Goal: Transaction & Acquisition: Purchase product/service

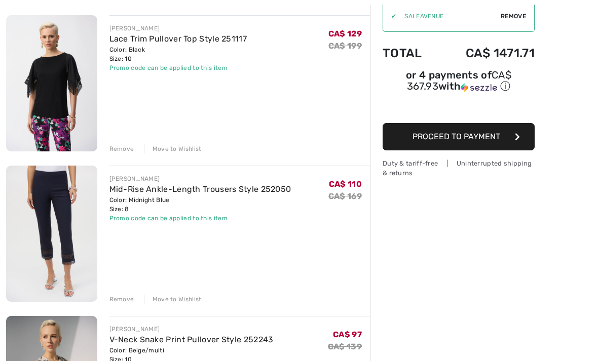
scroll to position [117, 0]
click at [119, 149] on div "Remove" at bounding box center [121, 148] width 25 height 9
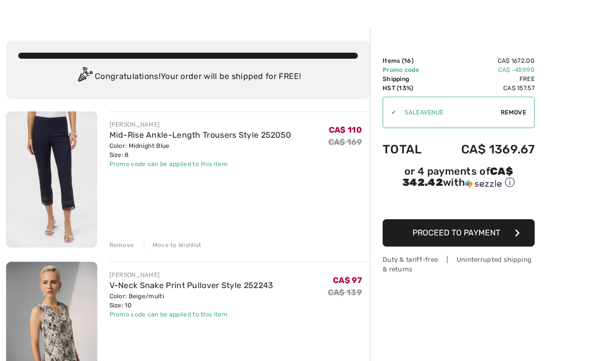
scroll to position [22, 0]
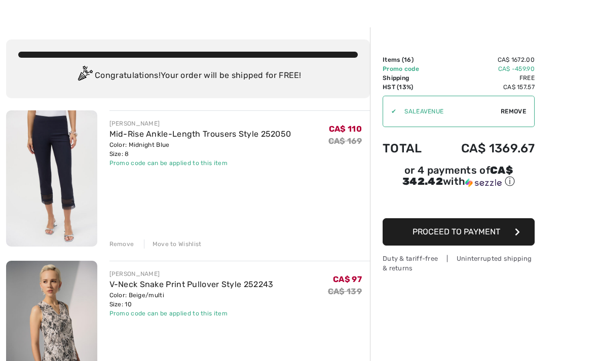
click at [126, 240] on div "Remove" at bounding box center [121, 244] width 25 height 9
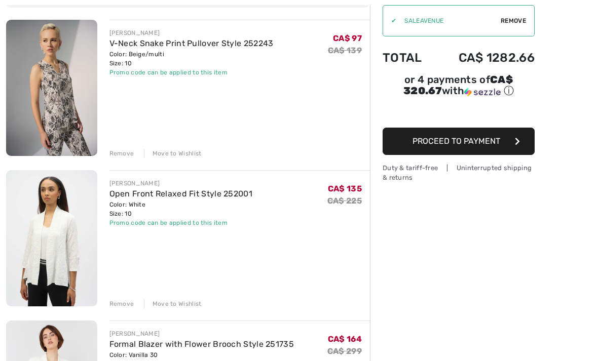
scroll to position [113, 0]
click at [123, 302] on div "Remove" at bounding box center [121, 303] width 25 height 9
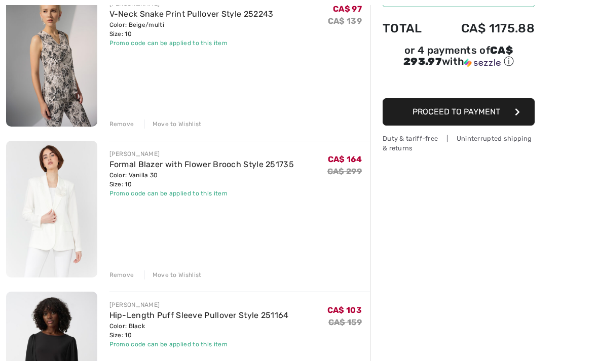
scroll to position [140, 0]
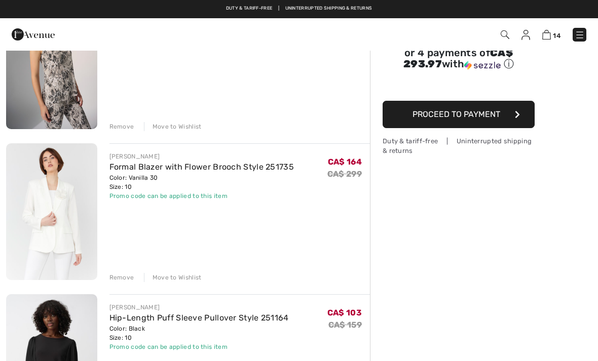
click at [125, 275] on div "Remove" at bounding box center [121, 277] width 25 height 9
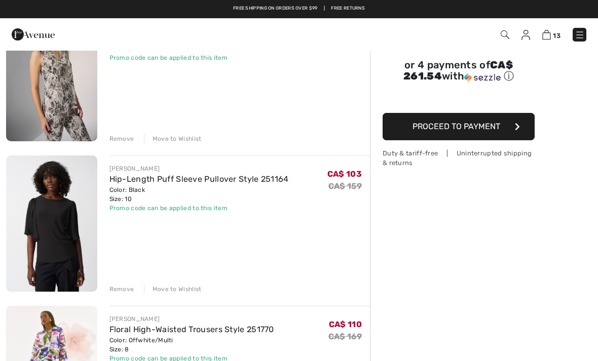
scroll to position [0, 0]
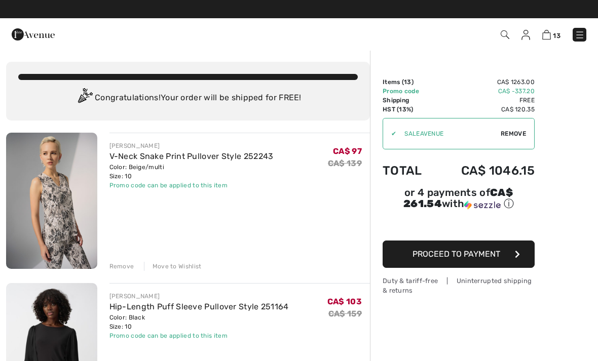
click at [121, 268] on div "Remove" at bounding box center [121, 266] width 25 height 9
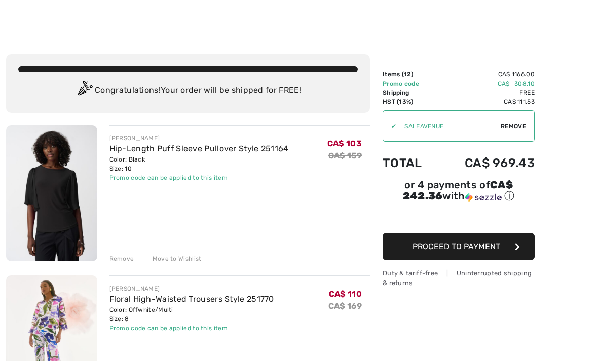
scroll to position [14, 0]
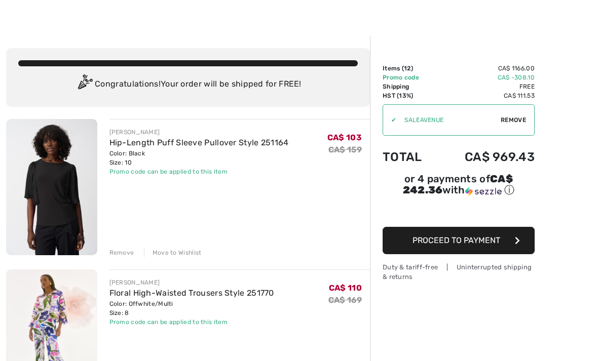
click at [116, 252] on div "Remove" at bounding box center [121, 252] width 25 height 9
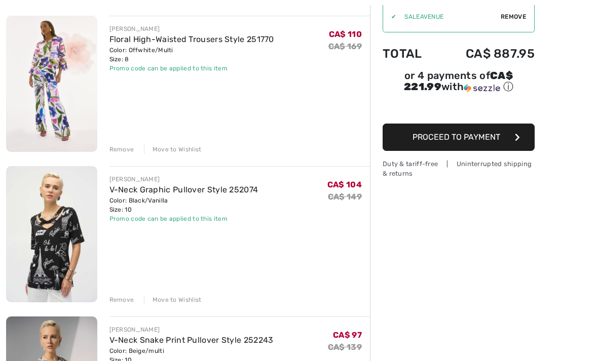
scroll to position [117, 0]
click at [122, 299] on div "Remove" at bounding box center [121, 299] width 25 height 9
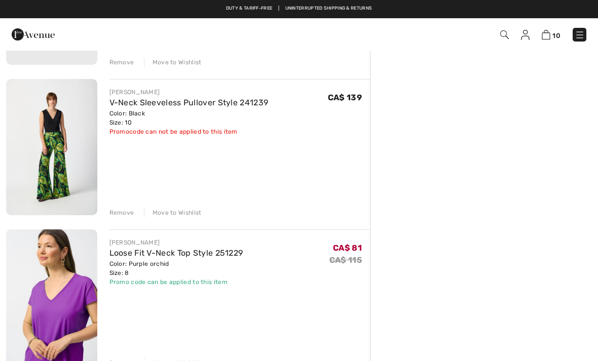
scroll to position [507, 0]
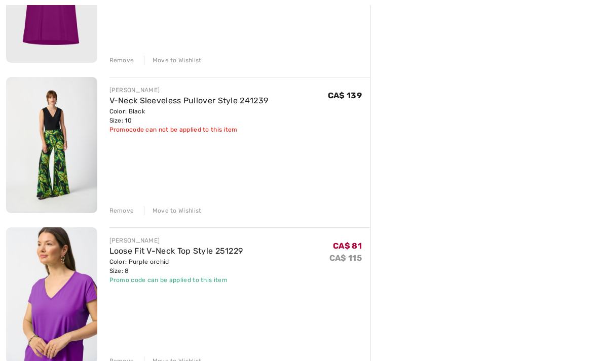
click at [125, 208] on div "Remove" at bounding box center [121, 210] width 25 height 9
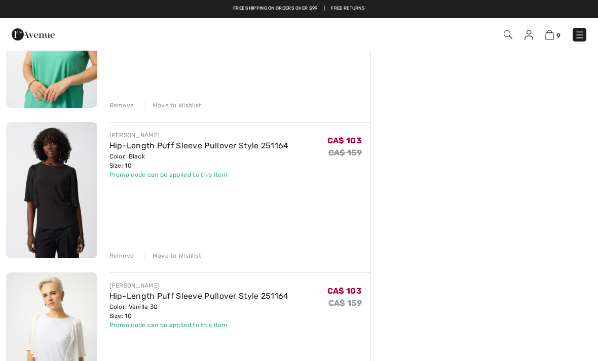
scroll to position [758, 0]
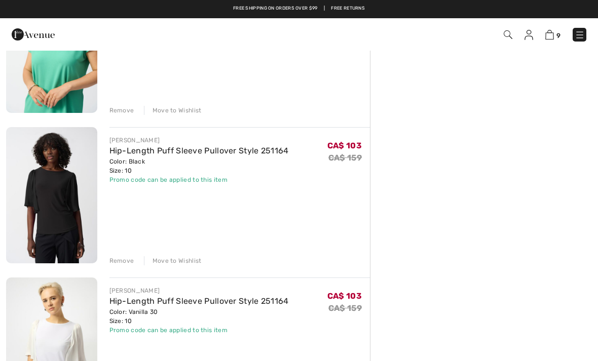
click at [73, 207] on img at bounding box center [51, 195] width 91 height 136
click at [73, 172] on img at bounding box center [51, 195] width 91 height 136
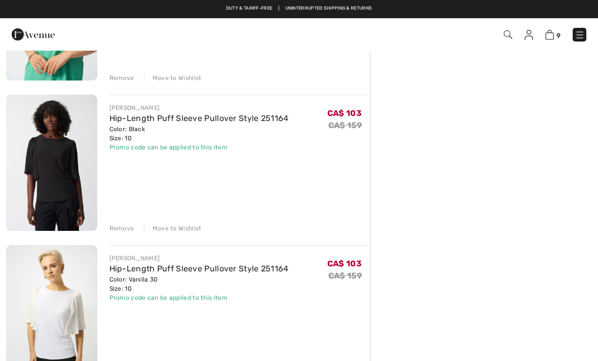
click at [117, 224] on div "Remove" at bounding box center [121, 228] width 25 height 9
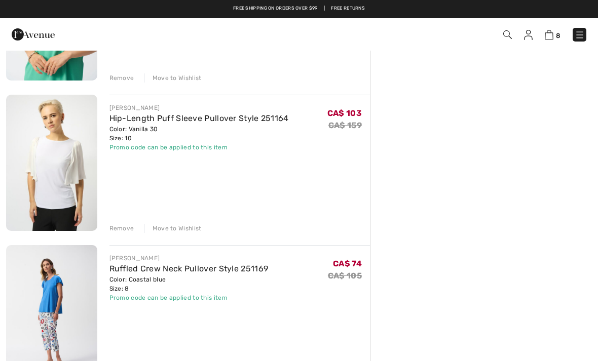
click at [124, 224] on div "Remove" at bounding box center [121, 228] width 25 height 9
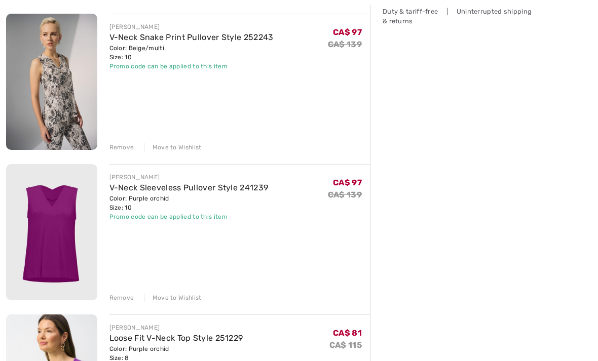
scroll to position [270, 0]
click at [120, 293] on div "Remove" at bounding box center [121, 297] width 25 height 9
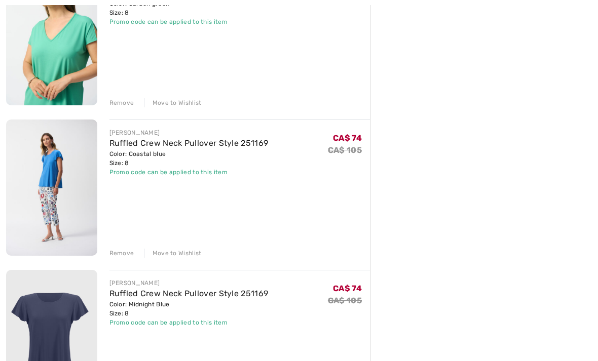
scroll to position [627, 0]
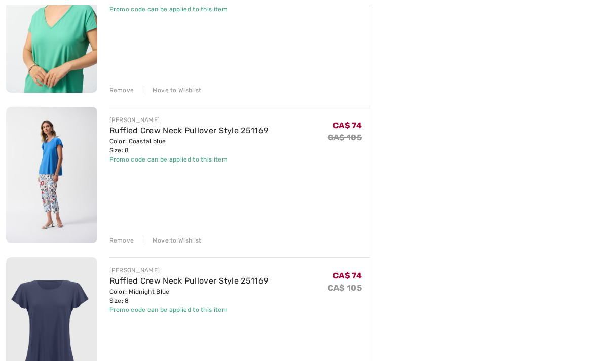
click at [68, 168] on img at bounding box center [51, 175] width 91 height 136
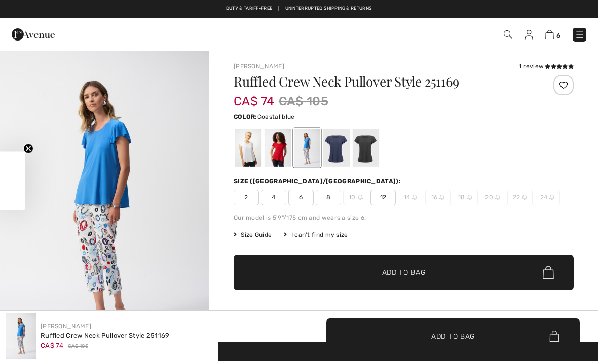
checkbox input "true"
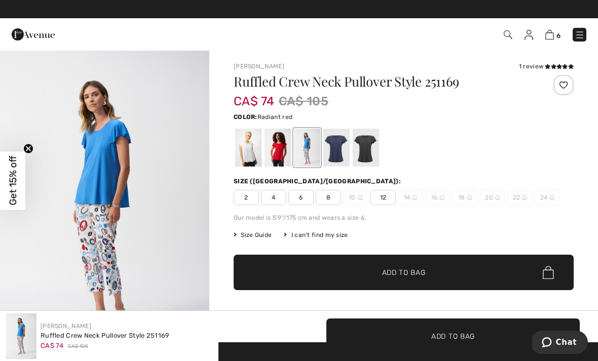
click at [278, 141] on div at bounding box center [277, 148] width 26 height 38
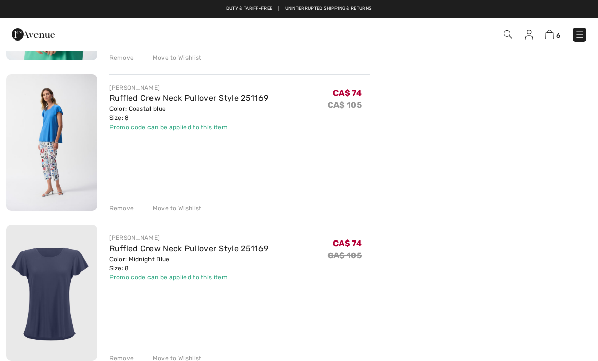
click at [445, 163] on div "Order Summary Details Items ( 6 ) CA$ 517.00 Promo code CA$ -155.10 Shipping Fr…" at bounding box center [484, 11] width 228 height 1242
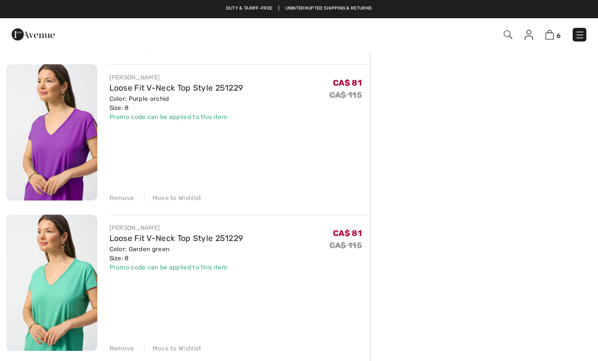
scroll to position [368, 0]
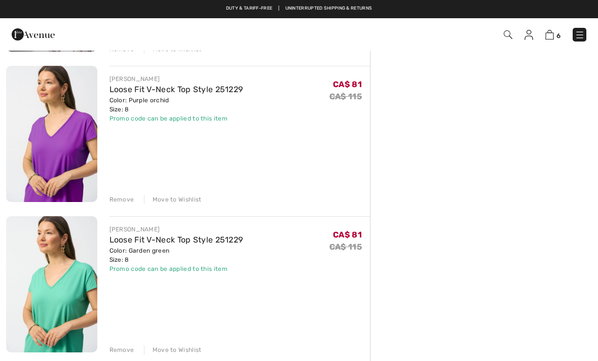
click at [87, 277] on img at bounding box center [51, 284] width 91 height 136
click at [84, 251] on img at bounding box center [51, 284] width 91 height 136
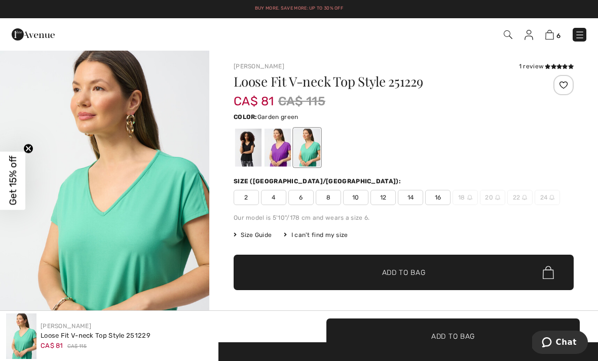
click at [542, 66] on div "1 review" at bounding box center [546, 66] width 55 height 9
click at [544, 66] on icon at bounding box center [547, 66] width 6 height 5
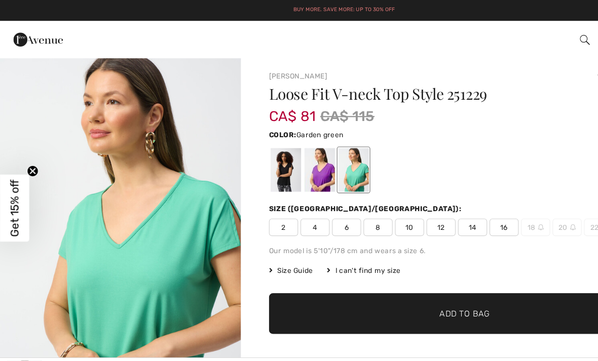
click at [279, 143] on div at bounding box center [277, 148] width 26 height 38
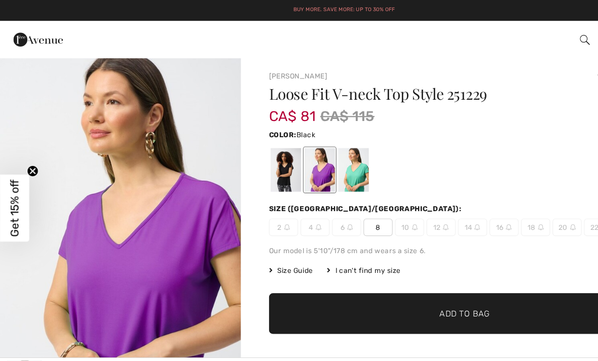
click at [257, 145] on div at bounding box center [248, 148] width 26 height 38
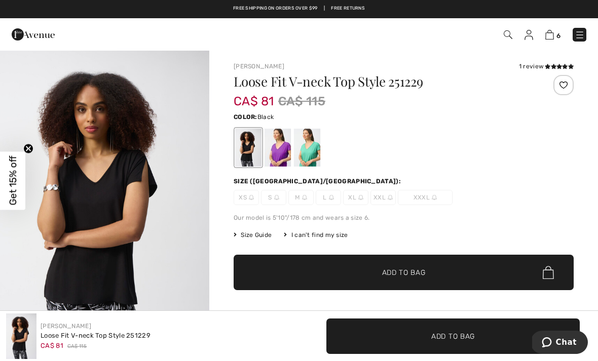
click at [552, 35] on img at bounding box center [549, 35] width 9 height 10
click at [552, 33] on img at bounding box center [549, 35] width 9 height 10
click at [553, 33] on img at bounding box center [549, 35] width 9 height 10
click at [552, 34] on img at bounding box center [549, 35] width 9 height 10
click at [552, 37] on img at bounding box center [549, 35] width 9 height 10
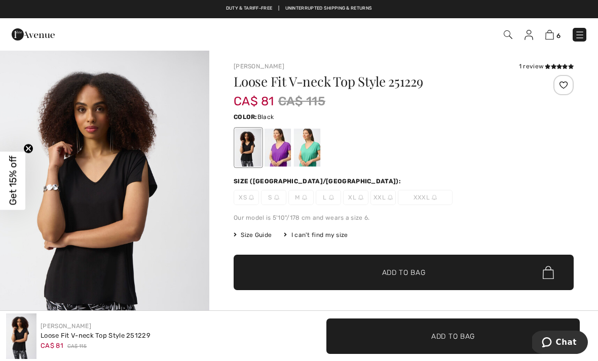
click at [552, 34] on img at bounding box center [549, 35] width 9 height 10
click at [548, 32] on img at bounding box center [549, 35] width 9 height 10
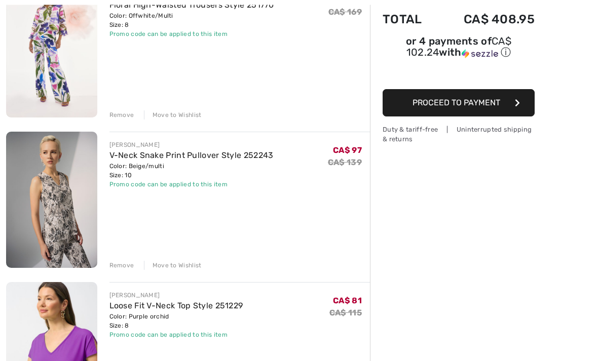
scroll to position [151, 0]
click at [122, 263] on div "Remove" at bounding box center [121, 265] width 25 height 9
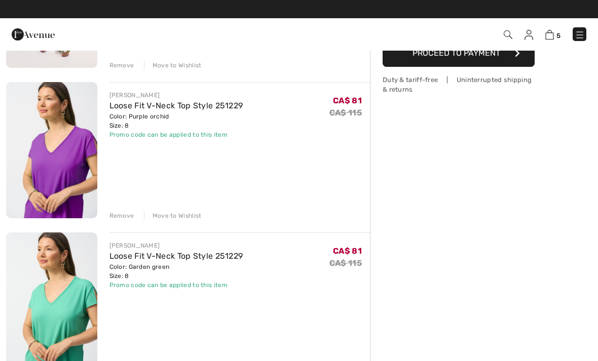
scroll to position [188, 0]
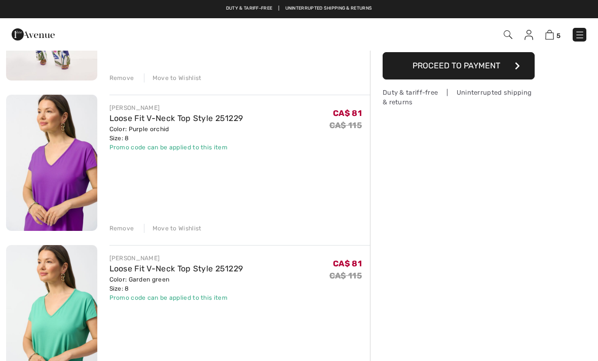
click at [82, 177] on img at bounding box center [51, 163] width 91 height 136
click at [78, 180] on img at bounding box center [51, 163] width 91 height 136
click at [83, 180] on img at bounding box center [51, 163] width 91 height 136
click at [136, 122] on link "Loose Fit V-Neck Top Style 251229" at bounding box center [176, 118] width 134 height 10
click at [63, 126] on img at bounding box center [51, 163] width 91 height 136
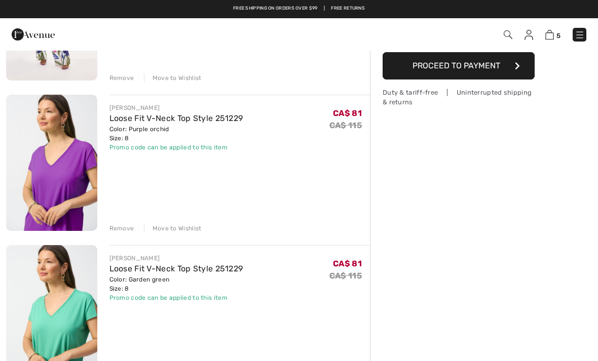
click at [66, 167] on img at bounding box center [51, 163] width 91 height 136
click at [71, 180] on img at bounding box center [51, 163] width 91 height 136
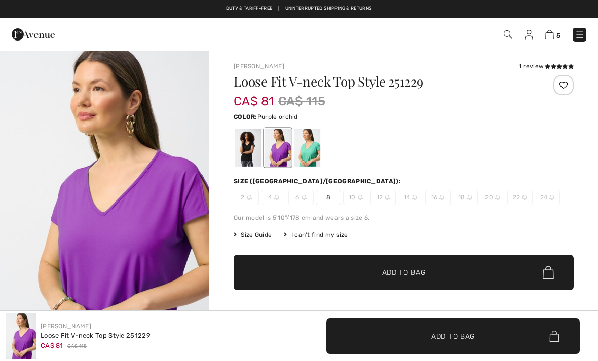
checkbox input "true"
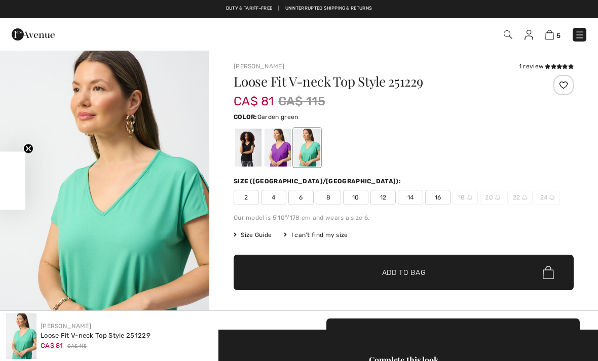
checkbox input "true"
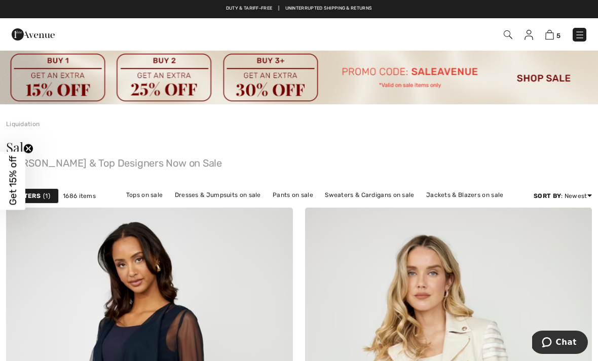
click at [453, 196] on link "Jackets & Blazers on sale" at bounding box center [465, 194] width 88 height 13
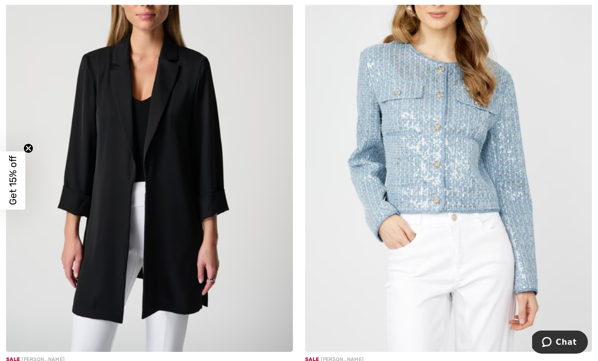
scroll to position [6687, 0]
click at [210, 200] on img at bounding box center [149, 137] width 287 height 430
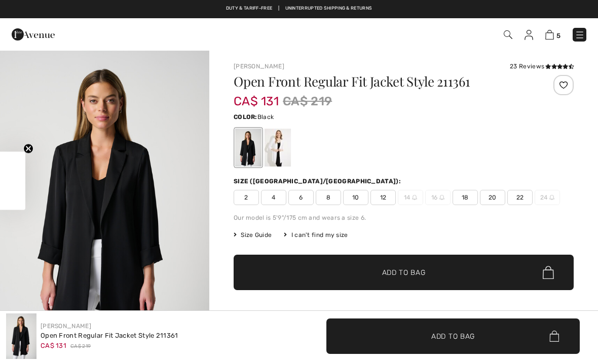
checkbox input "true"
click at [278, 146] on div at bounding box center [277, 148] width 26 height 38
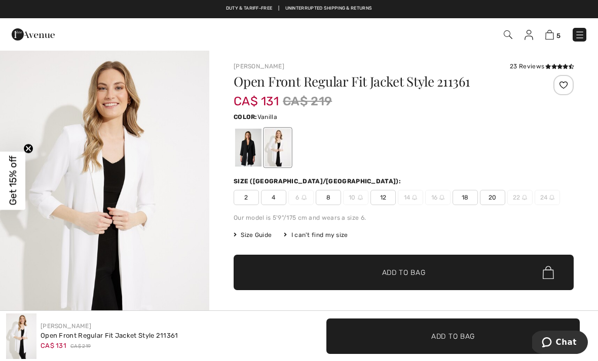
click at [248, 144] on div at bounding box center [248, 148] width 26 height 38
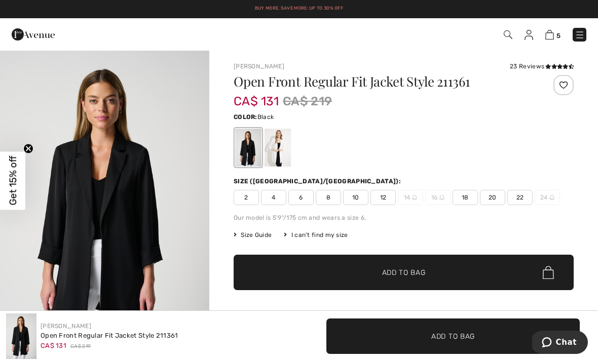
click at [359, 198] on span "10" at bounding box center [355, 197] width 25 height 15
click at [415, 281] on span "✔ Added to Bag Add to Bag" at bounding box center [403, 272] width 340 height 35
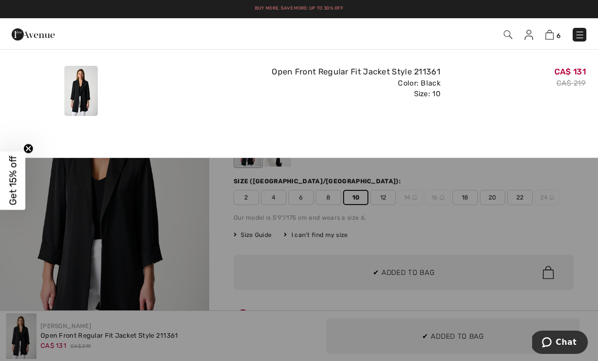
click at [517, 116] on div "CA$ 131 CA$ 219" at bounding box center [516, 91] width 145 height 58
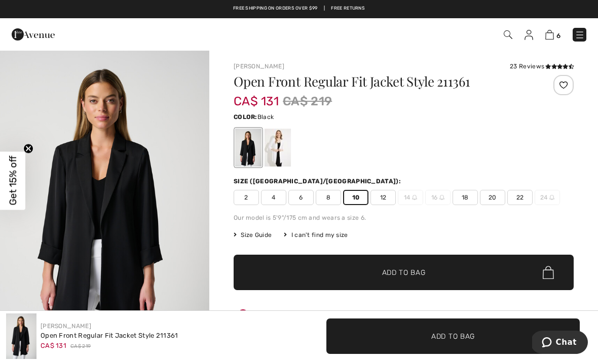
click at [550, 36] on img at bounding box center [549, 35] width 9 height 10
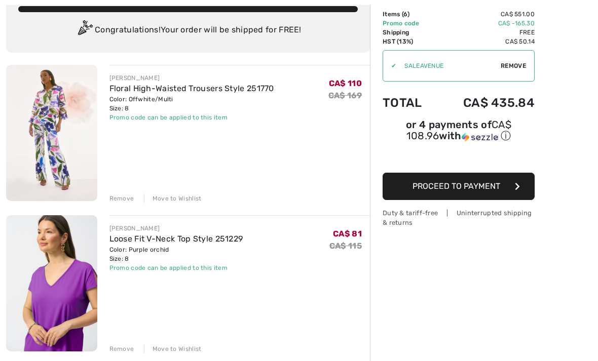
scroll to position [69, 0]
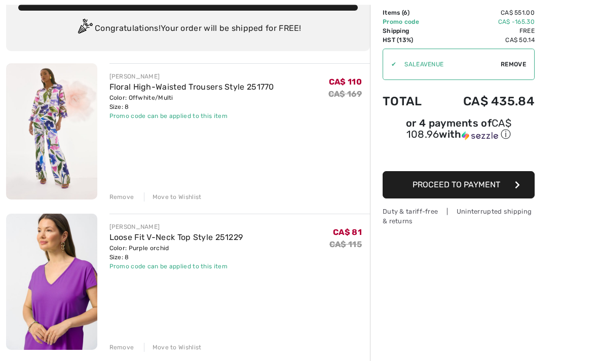
click at [79, 143] on img at bounding box center [51, 132] width 91 height 136
click at [68, 103] on img at bounding box center [51, 132] width 91 height 136
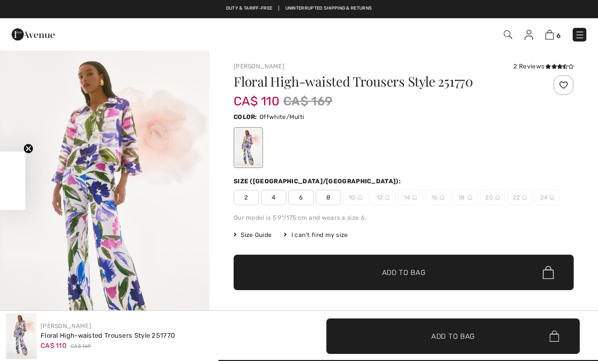
checkbox input "true"
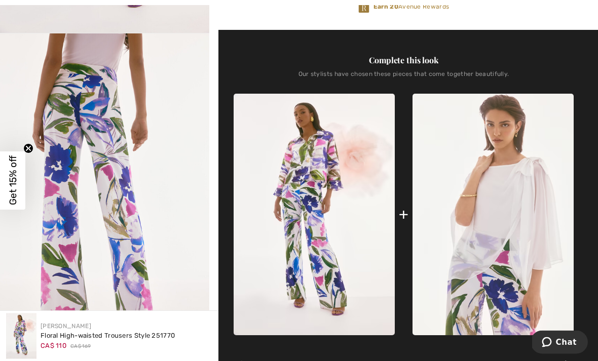
scroll to position [330, 0]
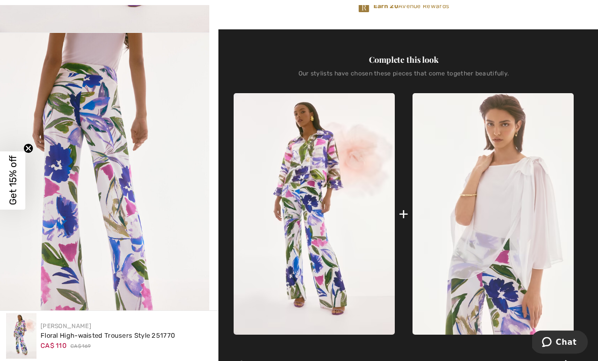
click at [320, 189] on img at bounding box center [313, 215] width 161 height 242
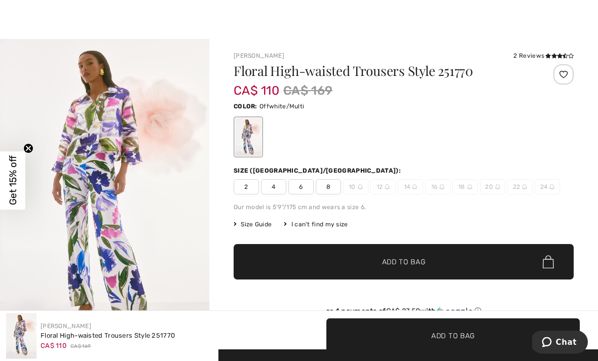
scroll to position [0, 0]
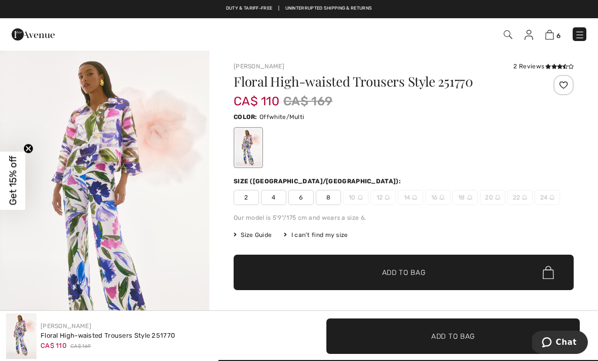
click at [546, 102] on div at bounding box center [545, 92] width 57 height 35
click at [545, 65] on icon at bounding box center [548, 66] width 6 height 5
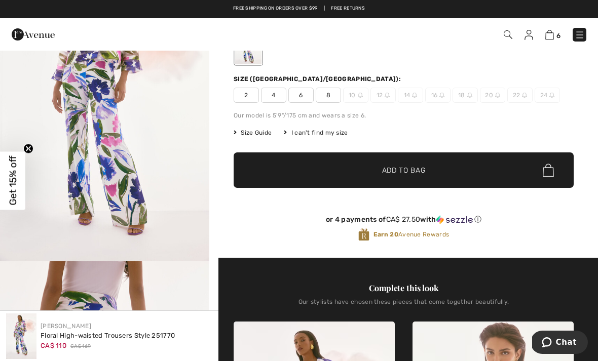
scroll to position [81, 0]
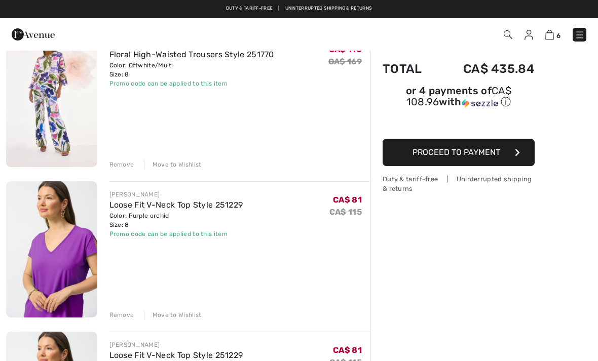
click at [120, 163] on div "Remove" at bounding box center [121, 164] width 25 height 9
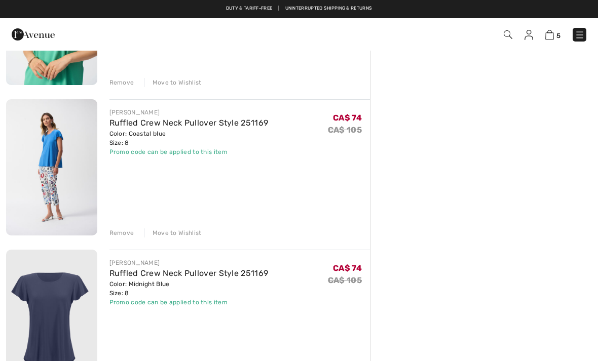
scroll to position [335, 0]
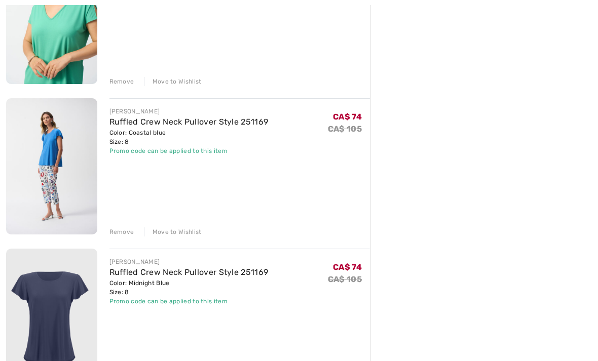
click at [65, 144] on img at bounding box center [51, 166] width 91 height 136
click at [58, 146] on img at bounding box center [51, 166] width 91 height 136
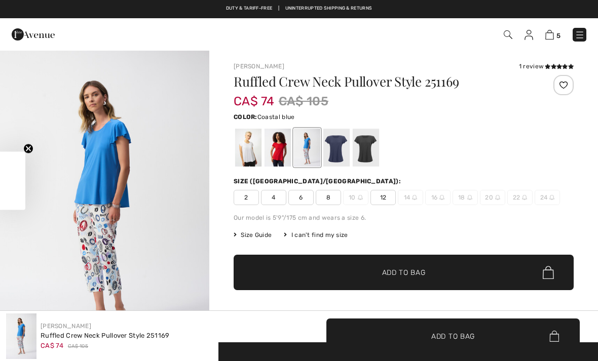
checkbox input "true"
